Goal: Find contact information: Find phone

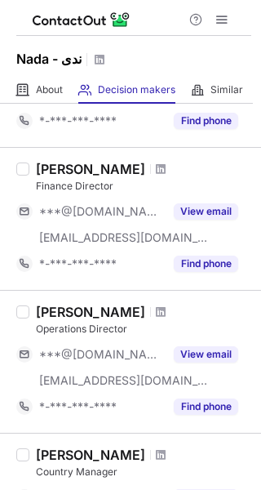
scroll to position [342, 0]
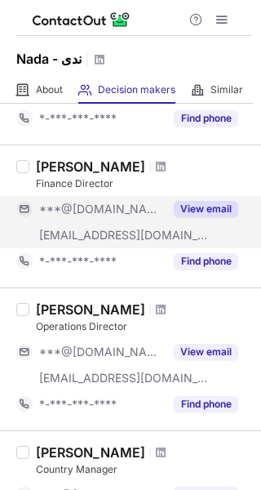
click at [210, 202] on button "View email" at bounding box center [206, 209] width 64 height 16
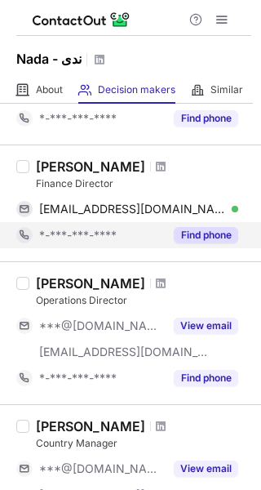
click at [214, 259] on div "Ahmad Fawzy Finance Director ahmadhanyfawzy@yahoo.com Verified Copy *-***-***-*…" at bounding box center [130, 202] width 261 height 117
click at [214, 242] on div "Find phone" at bounding box center [201, 235] width 74 height 26
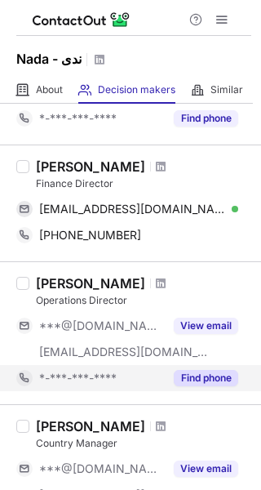
click at [207, 376] on button "Find phone" at bounding box center [206, 378] width 64 height 16
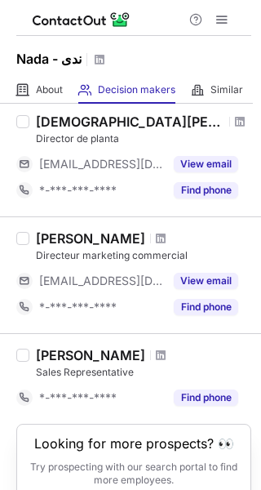
scroll to position [1104, 0]
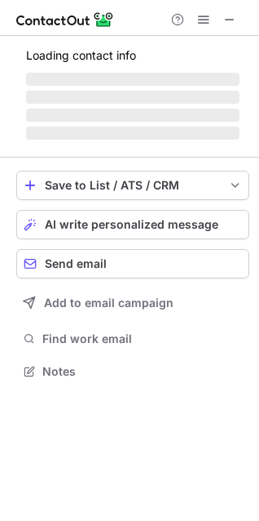
scroll to position [7, 7]
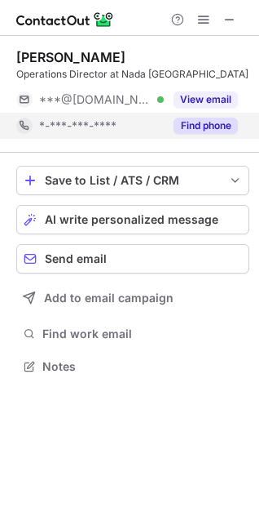
click at [202, 122] on button "Find phone" at bounding box center [206, 126] width 64 height 16
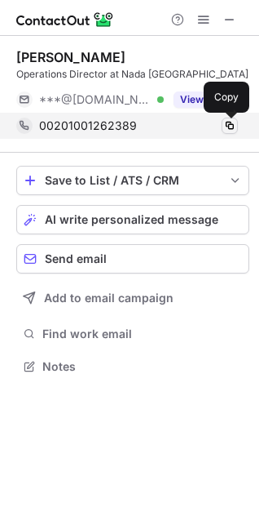
click at [228, 121] on span at bounding box center [230, 125] width 13 height 13
